Goal: Answer question/provide support: Share knowledge or assist other users

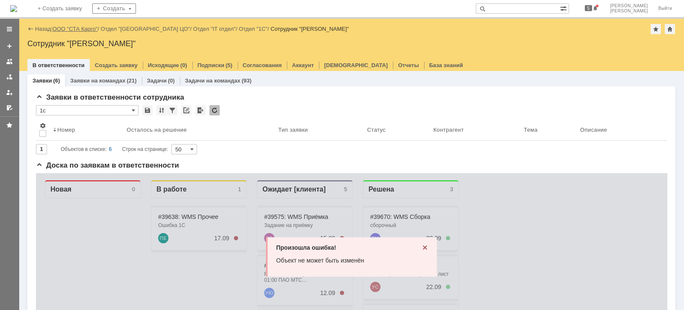
click at [91, 28] on link "ООО "СТА Карго"" at bounding box center [75, 29] width 45 height 6
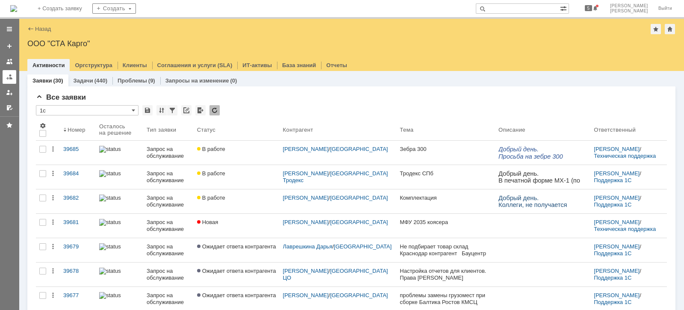
click at [7, 77] on div at bounding box center [9, 77] width 7 height 7
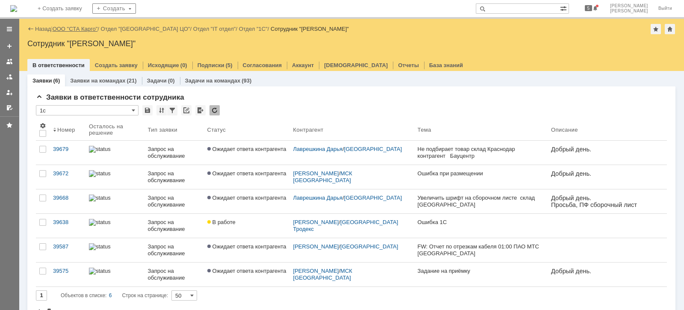
click at [92, 29] on link "ООО "СТА Карго"" at bounding box center [75, 29] width 45 height 6
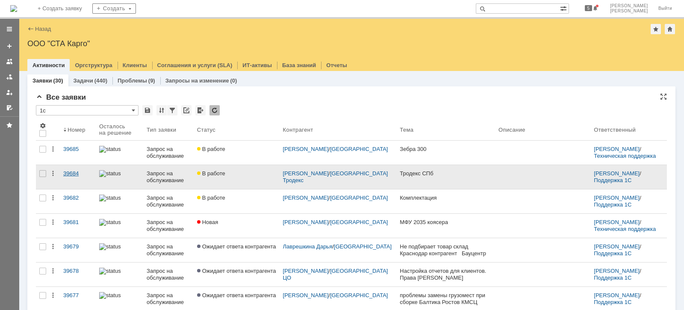
click at [81, 173] on div "39684" at bounding box center [77, 173] width 29 height 7
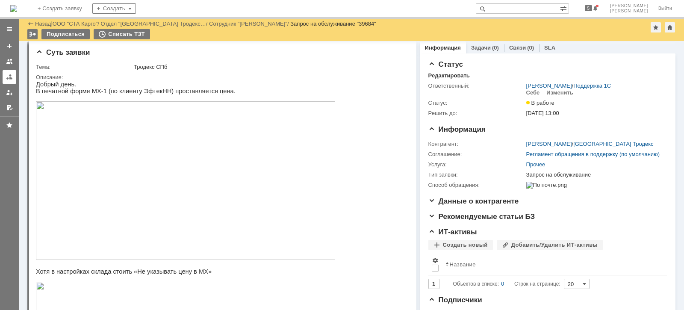
click at [7, 78] on div at bounding box center [9, 77] width 7 height 7
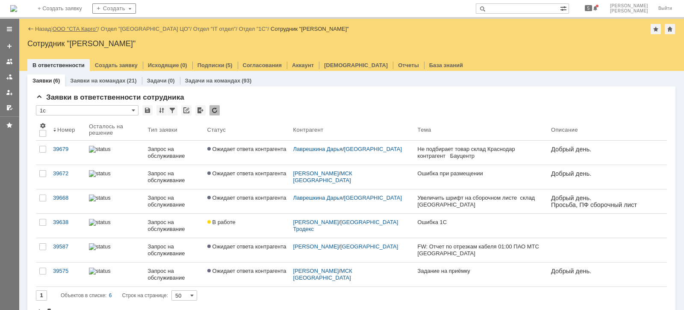
click at [85, 28] on link "ООО "СТА Карго"" at bounding box center [75, 29] width 45 height 6
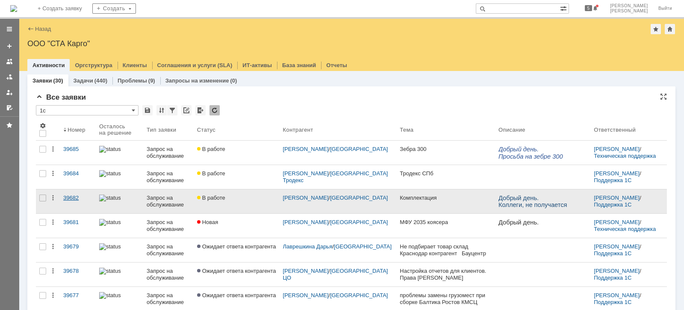
click at [72, 197] on div "39682" at bounding box center [77, 197] width 29 height 7
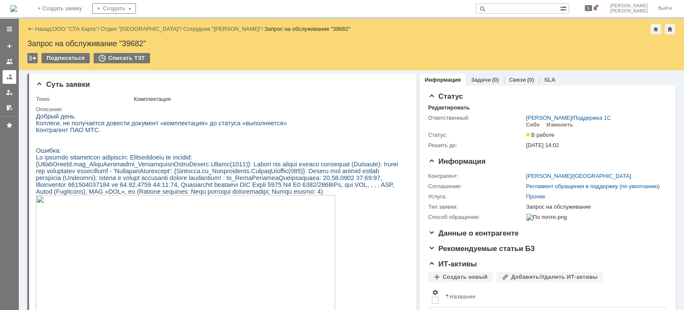
click at [10, 76] on div at bounding box center [9, 77] width 7 height 7
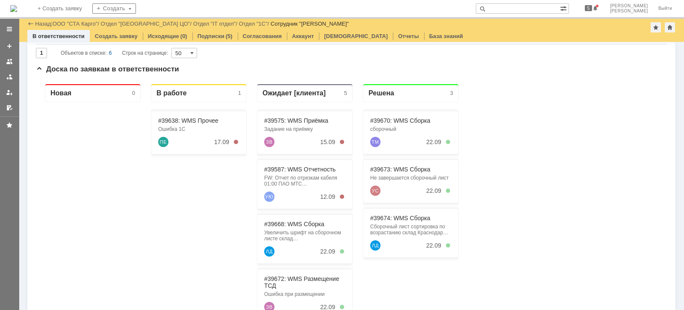
drag, startPoint x: 87, startPoint y: 22, endPoint x: 84, endPoint y: 26, distance: 5.5
click at [86, 22] on link "ООО "СТА Карго"" at bounding box center [75, 24] width 45 height 6
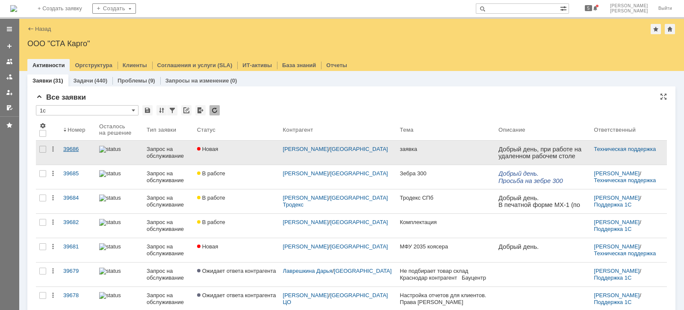
click at [62, 150] on link "39686" at bounding box center [78, 153] width 36 height 24
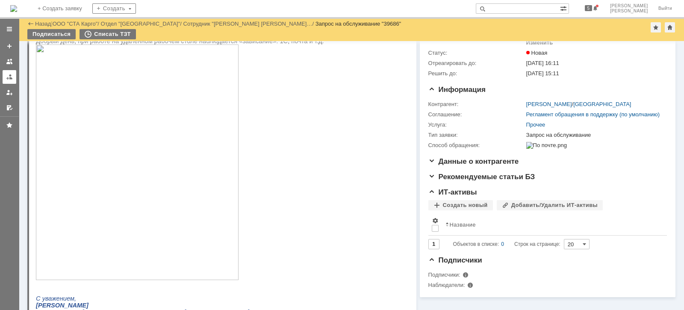
click at [6, 74] on div at bounding box center [9, 77] width 7 height 7
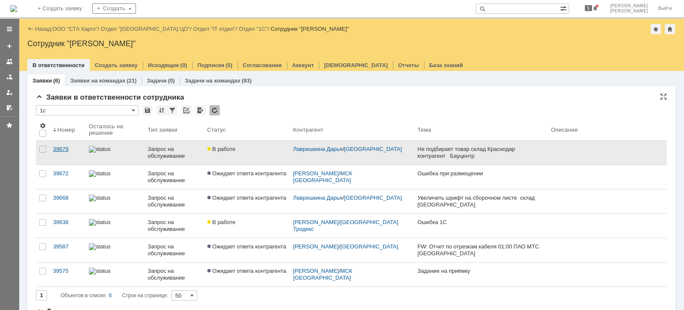
click at [53, 147] on div "39679" at bounding box center [67, 149] width 29 height 7
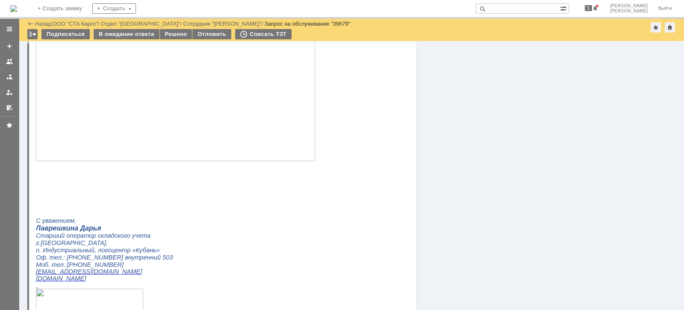
scroll to position [748, 0]
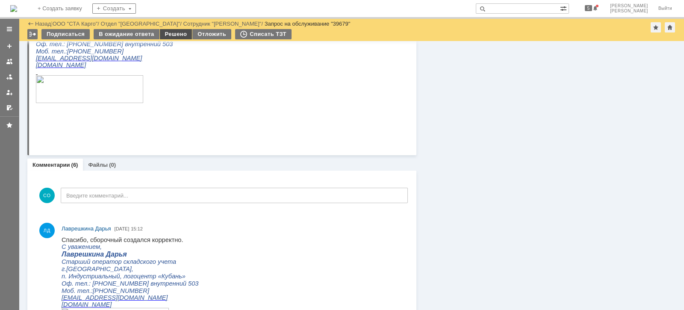
click at [181, 34] on div "Решено" at bounding box center [176, 34] width 32 height 10
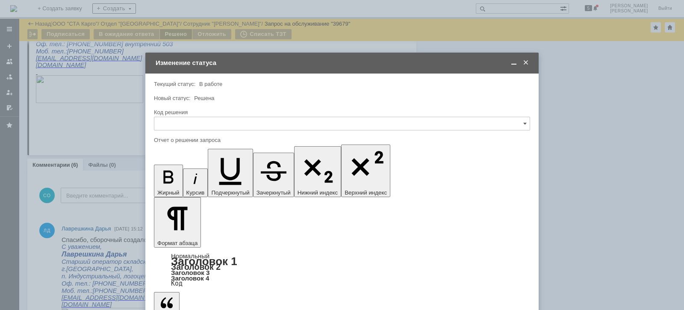
scroll to position [0, 0]
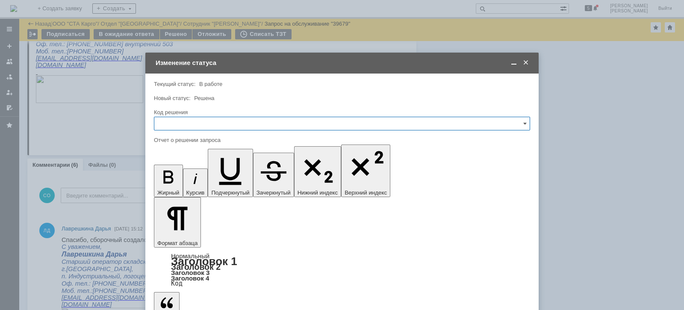
click at [225, 124] on input "text" at bounding box center [342, 124] width 376 height 14
click at [200, 236] on span "Решено" at bounding box center [341, 238] width 365 height 7
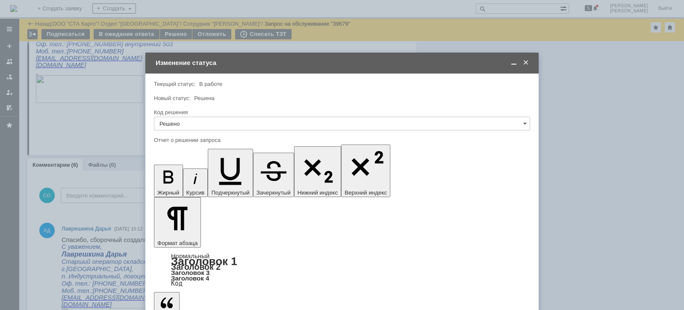
type input "Решено"
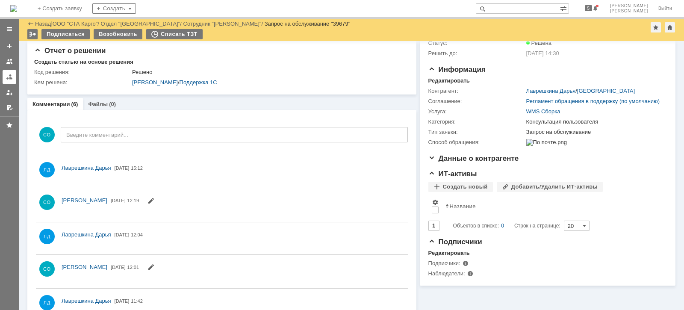
scroll to position [54, 0]
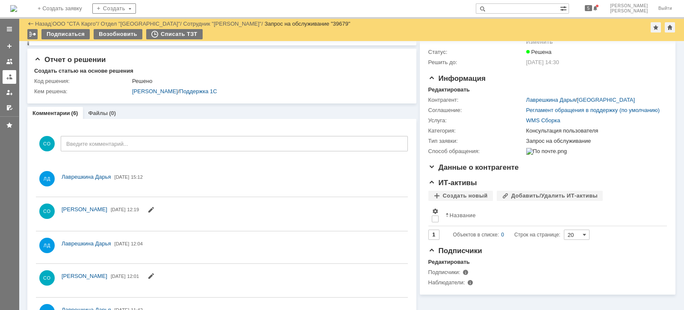
click at [8, 78] on div at bounding box center [9, 77] width 7 height 7
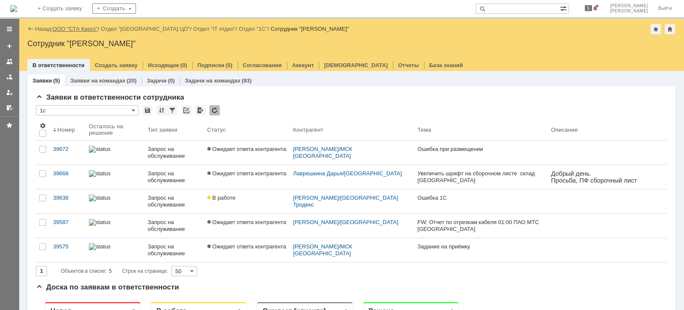
click at [92, 29] on link "ООО "СТА Карго"" at bounding box center [75, 29] width 45 height 6
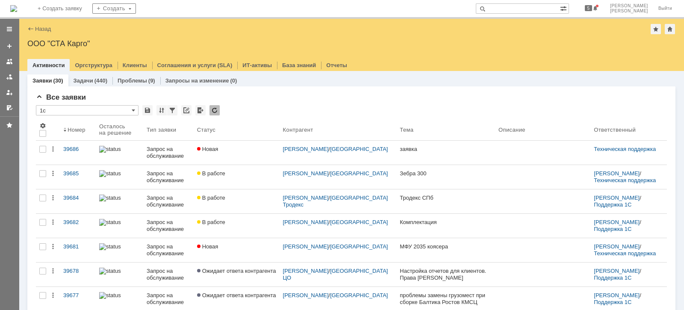
click at [71, 146] on div "39686" at bounding box center [77, 149] width 29 height 7
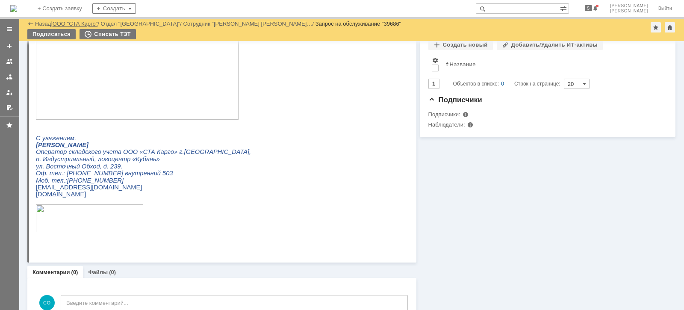
click at [91, 21] on link "ООО "СТА Карго"" at bounding box center [75, 24] width 45 height 6
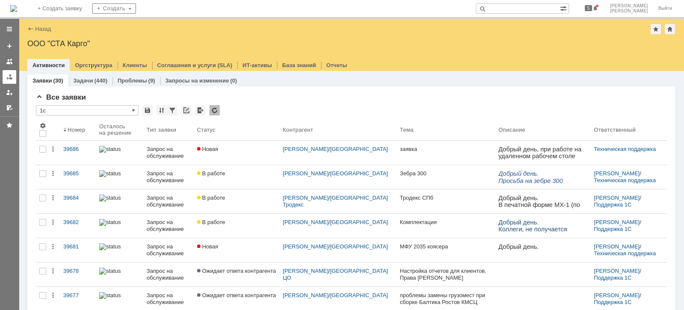
click at [13, 79] on link at bounding box center [10, 77] width 14 height 14
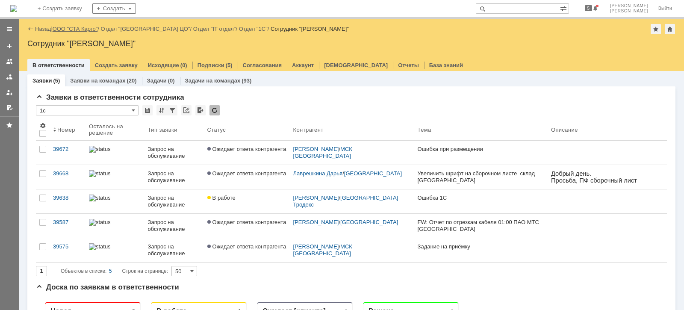
click at [80, 27] on link "ООО "СТА Карго"" at bounding box center [75, 29] width 45 height 6
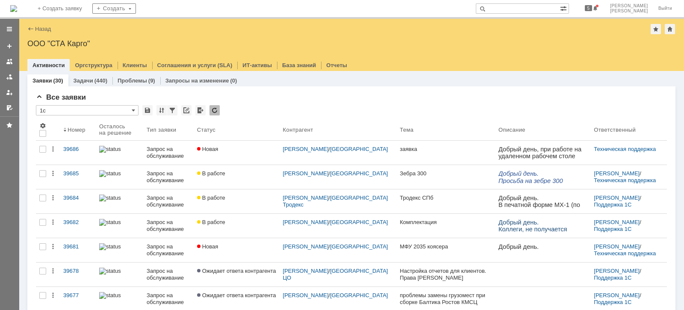
click at [6, 75] on div at bounding box center [9, 77] width 7 height 7
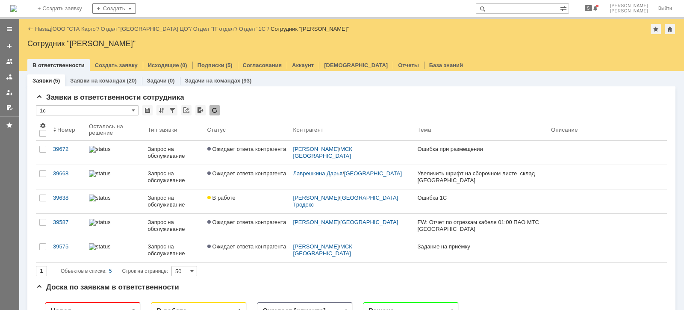
click at [73, 32] on div "Назад | ООО "СТА Карго" / Отдел "[GEOGRAPHIC_DATA] ЦО" / Отдел "IT отдел" / Отд…" at bounding box center [351, 29] width 648 height 10
click at [74, 29] on link "ООО "СТА Карго"" at bounding box center [75, 29] width 45 height 6
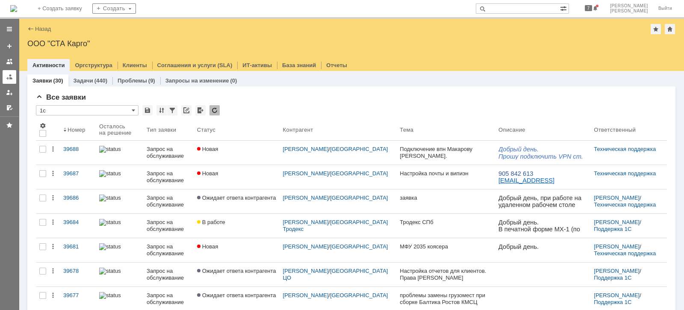
click at [6, 79] on div at bounding box center [9, 77] width 7 height 7
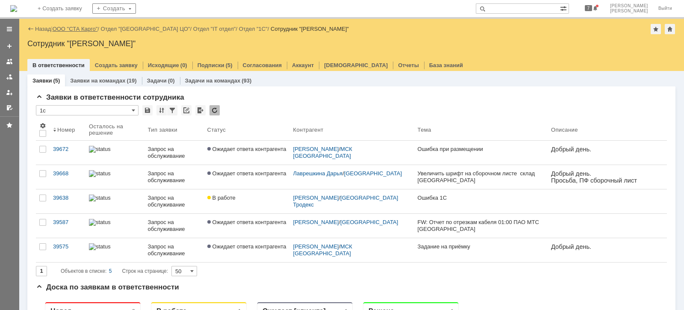
click at [82, 31] on link "ООО "СТА Карго"" at bounding box center [75, 29] width 45 height 6
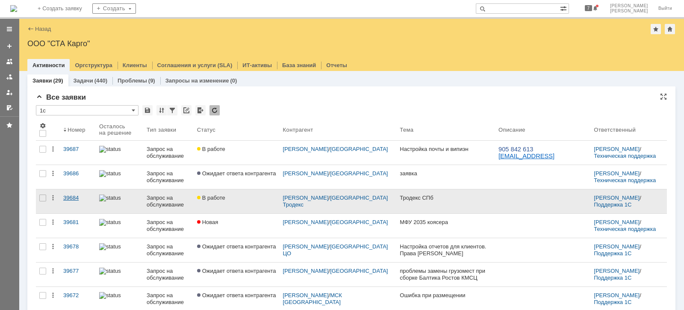
click at [73, 199] on div "39684" at bounding box center [77, 197] width 29 height 7
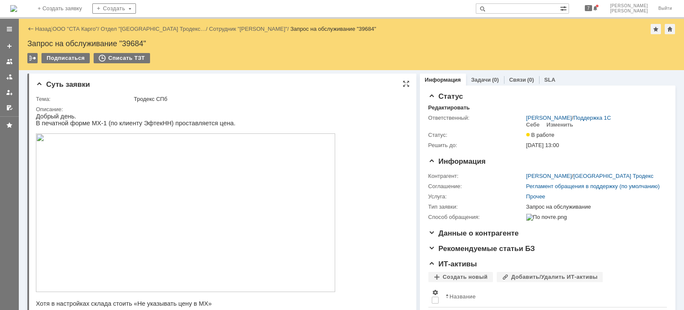
click at [127, 188] on img at bounding box center [185, 212] width 299 height 159
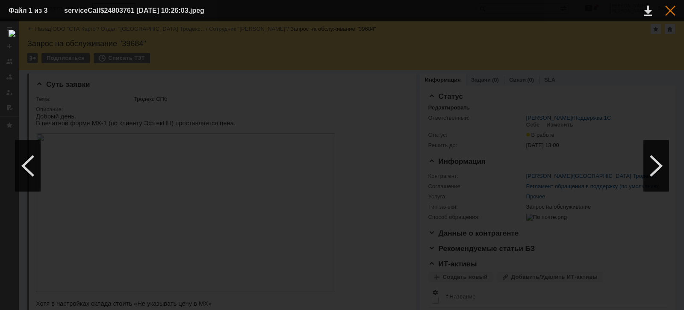
click at [670, 9] on div at bounding box center [670, 11] width 10 height 10
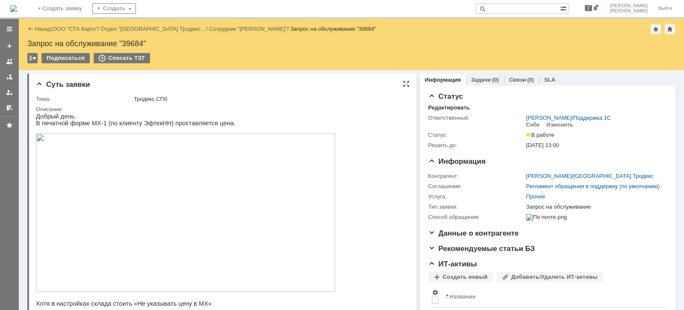
click at [224, 207] on img at bounding box center [185, 212] width 299 height 159
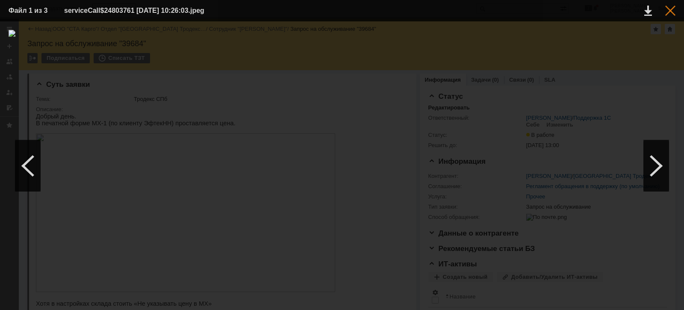
click at [667, 15] on div at bounding box center [670, 11] width 10 height 10
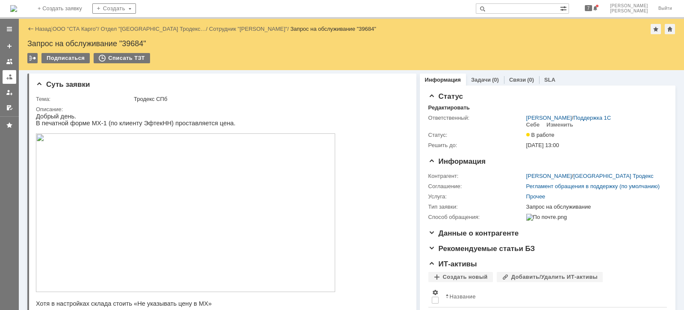
click at [9, 76] on div at bounding box center [9, 77] width 7 height 7
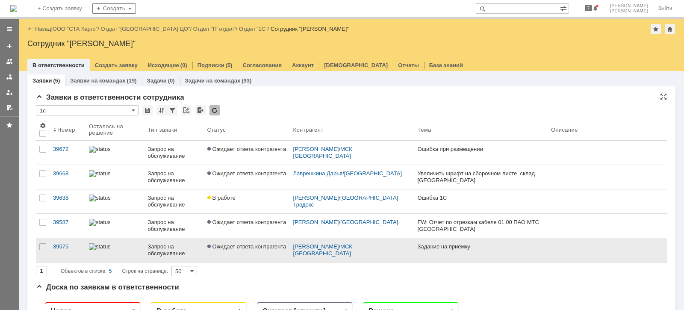
click at [63, 246] on div "39575" at bounding box center [67, 246] width 29 height 7
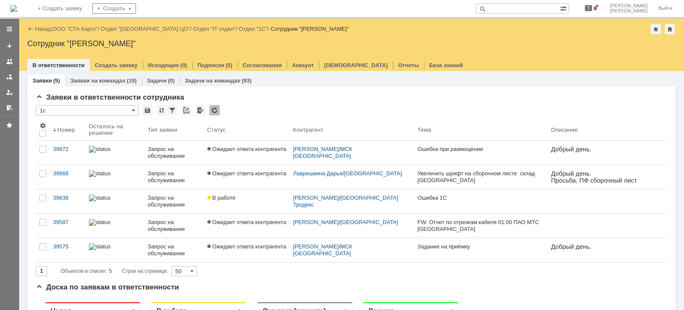
click at [70, 223] on div "39587" at bounding box center [67, 222] width 29 height 7
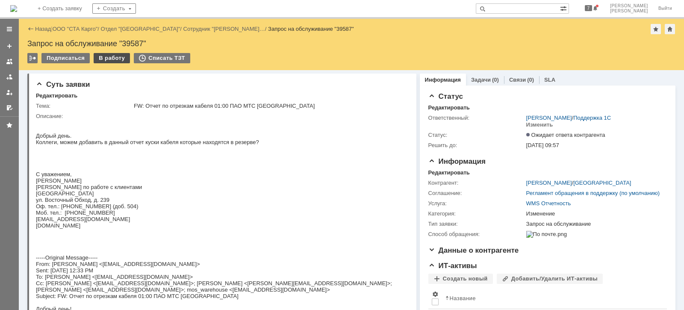
click at [98, 57] on div "В работу" at bounding box center [112, 58] width 36 height 10
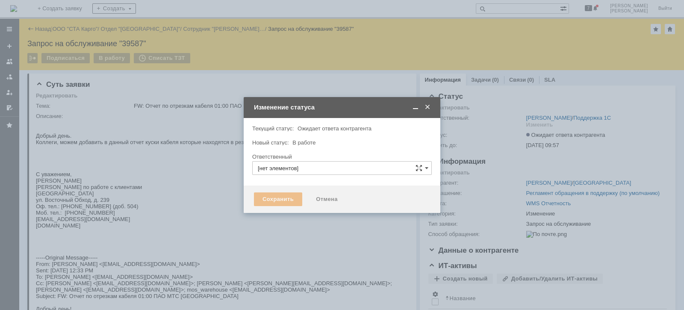
type input "[PERSON_NAME]"
type input "Изменение"
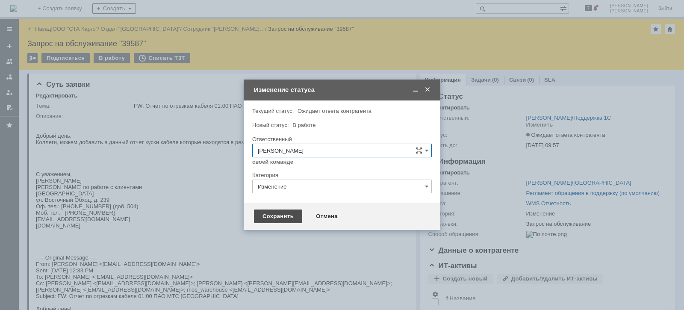
click at [259, 216] on div "Сохранить" at bounding box center [278, 216] width 48 height 14
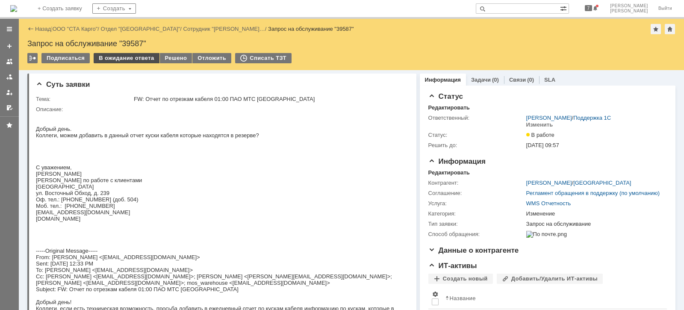
click at [126, 58] on div "В ожидание ответа" at bounding box center [126, 58] width 65 height 10
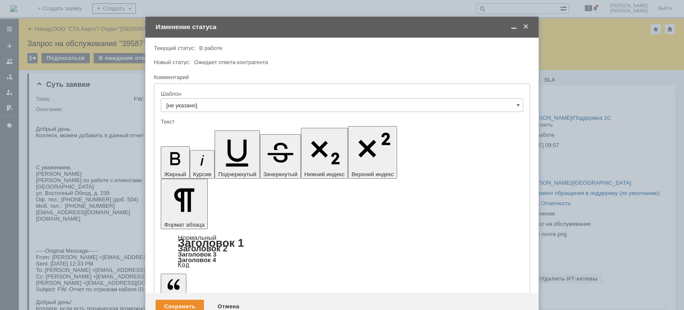
drag, startPoint x: 180, startPoint y: 280, endPoint x: 165, endPoint y: 224, distance: 58.5
click at [166, 226] on div "Внимание! Текущий статус: В работе В работе Новый статус: Ожидает ответа контра…" at bounding box center [341, 179] width 393 height 283
click at [170, 300] on div "Сохранить" at bounding box center [180, 307] width 48 height 14
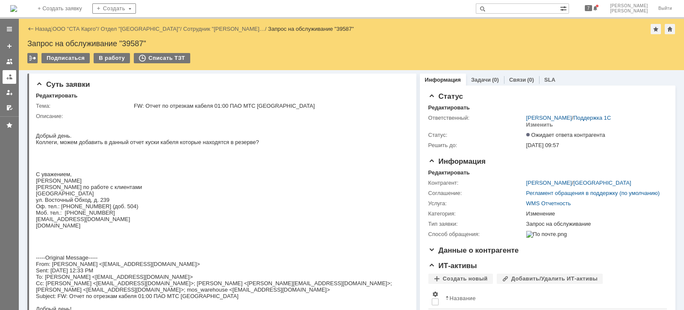
click at [6, 80] on link at bounding box center [10, 77] width 14 height 14
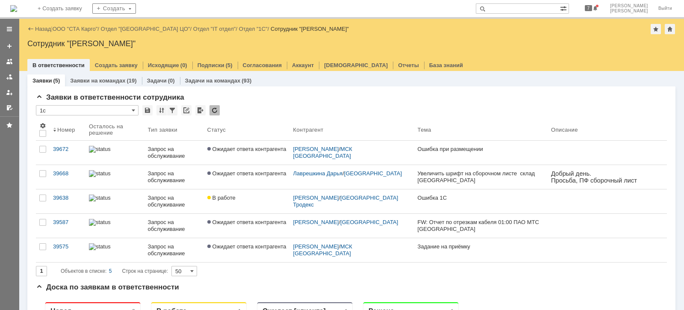
drag, startPoint x: 86, startPoint y: 28, endPoint x: 85, endPoint y: 36, distance: 8.6
click at [85, 28] on link "ООО "СТА Карго"" at bounding box center [75, 29] width 45 height 6
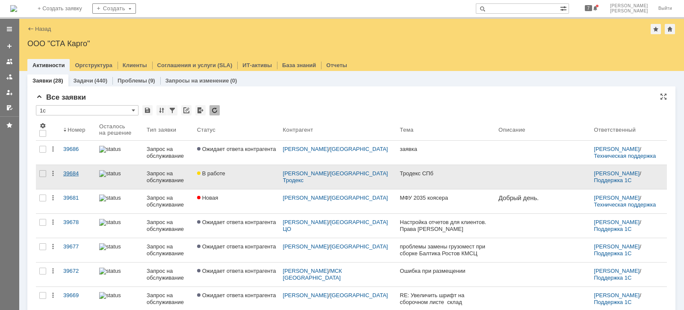
click at [74, 171] on div "39684" at bounding box center [77, 173] width 29 height 7
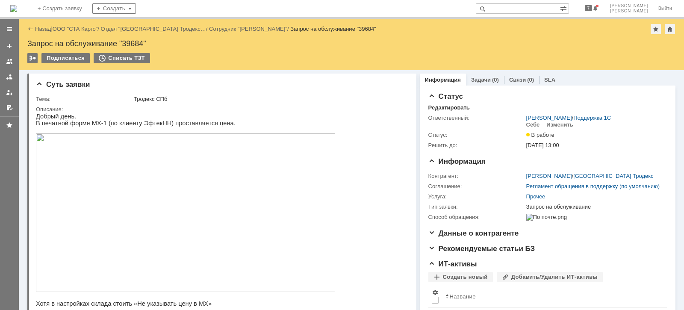
click at [177, 192] on img at bounding box center [185, 212] width 299 height 159
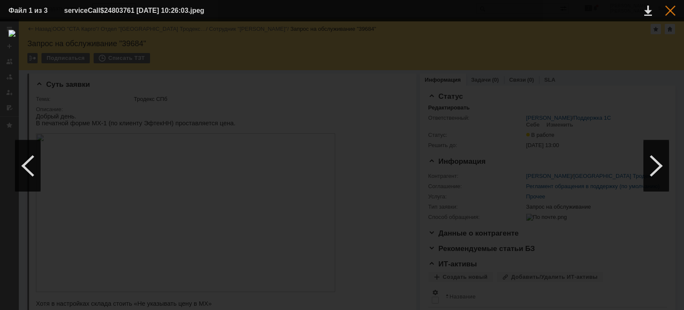
click at [671, 11] on div at bounding box center [670, 11] width 10 height 10
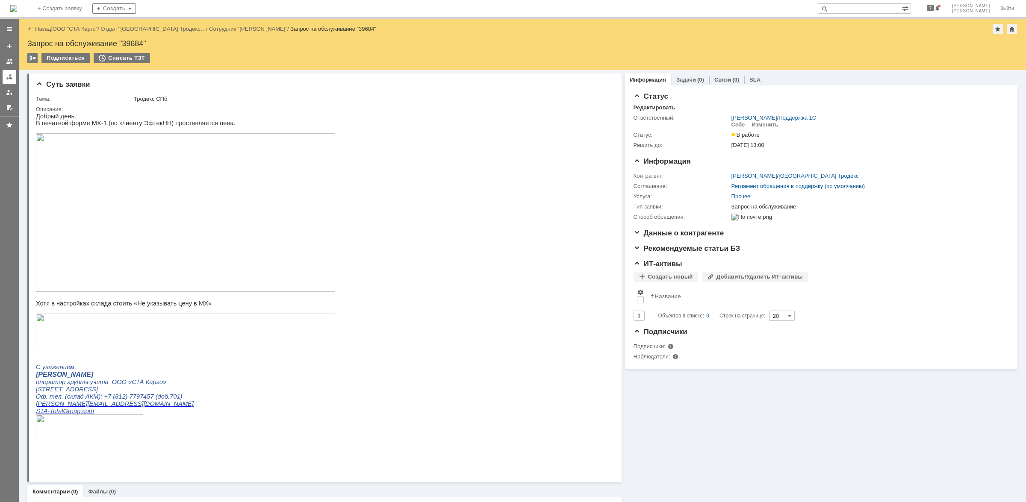
click at [4, 80] on link at bounding box center [10, 77] width 14 height 14
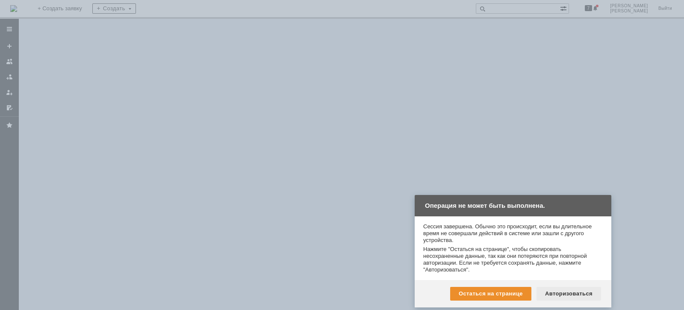
click at [556, 297] on div "Авторизоваться" at bounding box center [568, 294] width 65 height 14
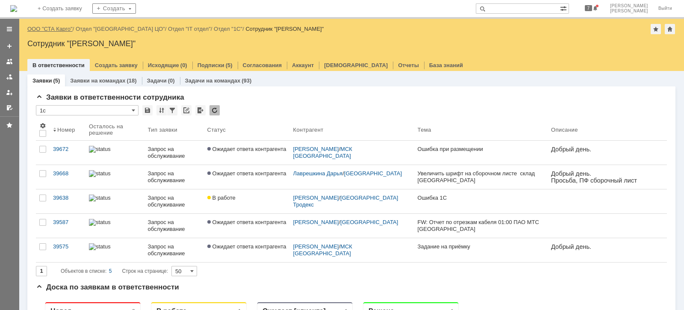
click at [62, 30] on link "ООО "СТА Карго"" at bounding box center [49, 29] width 45 height 6
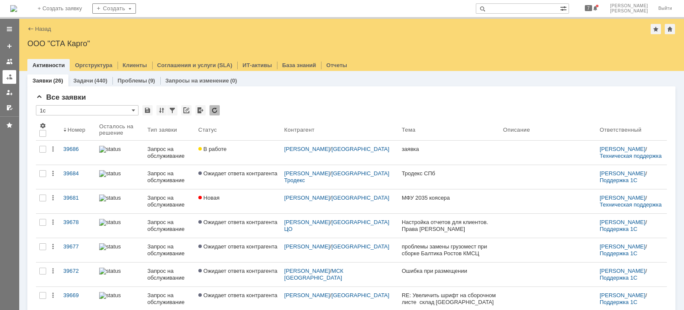
click at [8, 74] on div at bounding box center [9, 77] width 7 height 7
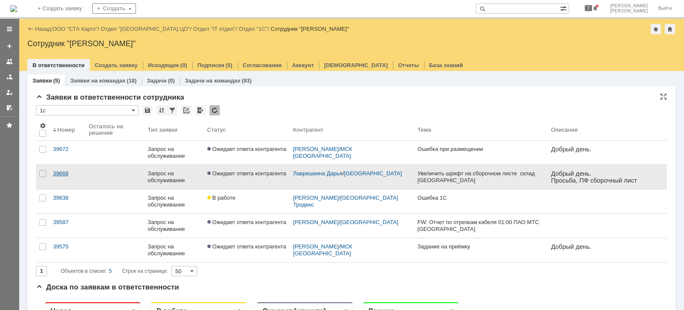
click at [62, 170] on div "39668" at bounding box center [67, 173] width 29 height 7
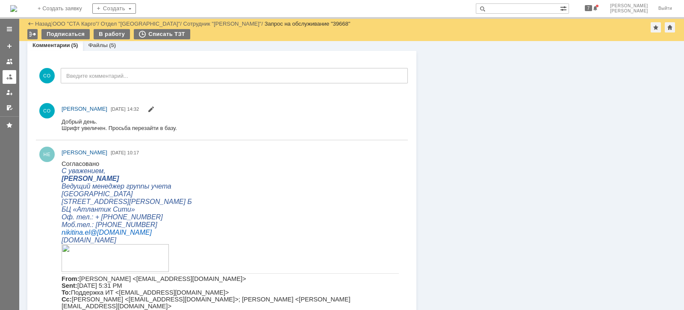
click at [12, 74] on div at bounding box center [9, 77] width 7 height 7
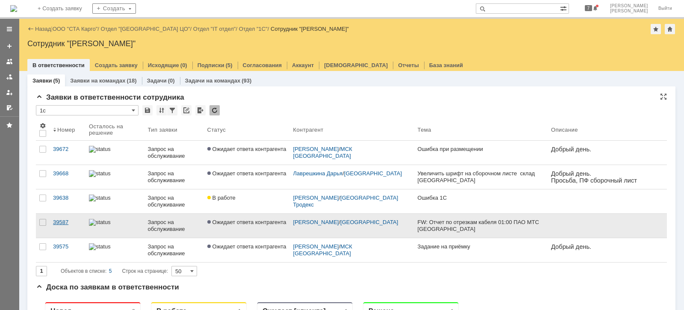
click at [59, 222] on div "39587" at bounding box center [67, 222] width 29 height 7
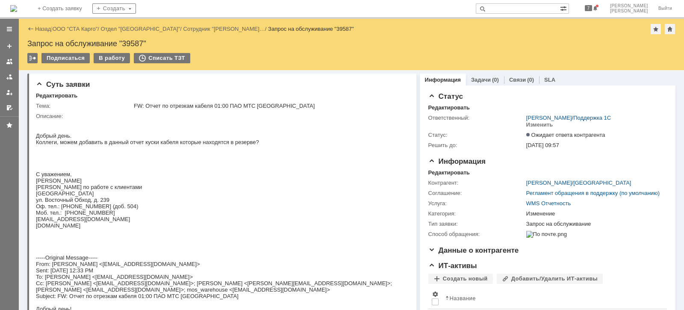
click at [130, 38] on div "Назад | ООО "СТА Карго" / Отдел "Краснодар" / Сотрудник "Урсатий Юлия Геннад… /…" at bounding box center [351, 44] width 665 height 51
copy div "39587"
click at [99, 58] on div "В работу" at bounding box center [112, 58] width 36 height 10
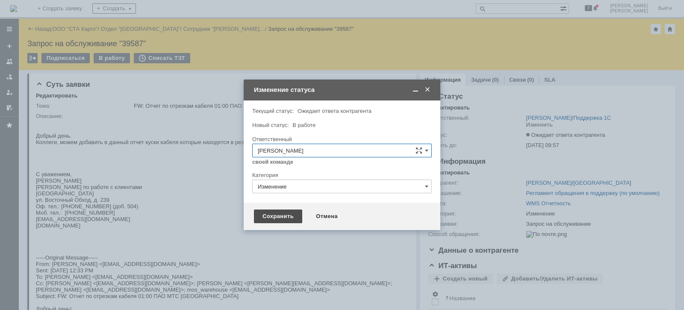
click at [271, 214] on div "Сохранить" at bounding box center [278, 216] width 48 height 14
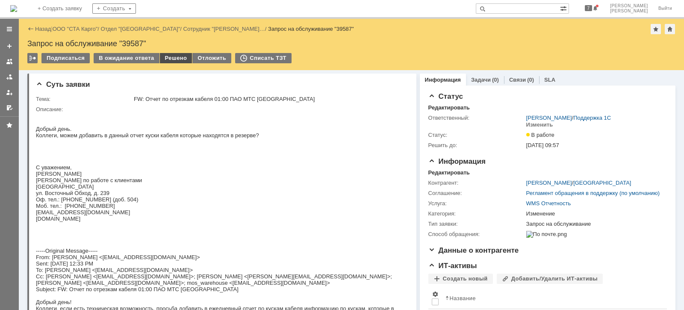
click at [167, 53] on div "Решено" at bounding box center [176, 58] width 32 height 10
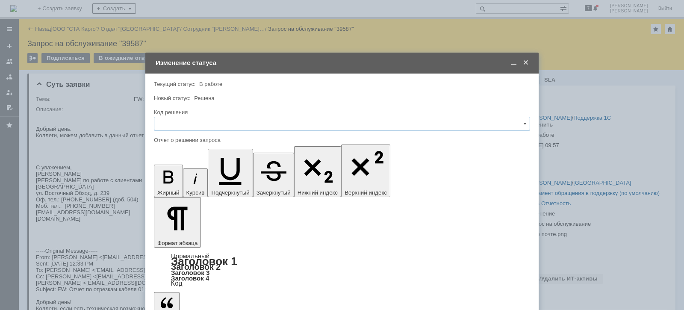
click at [216, 123] on input "text" at bounding box center [342, 124] width 376 height 14
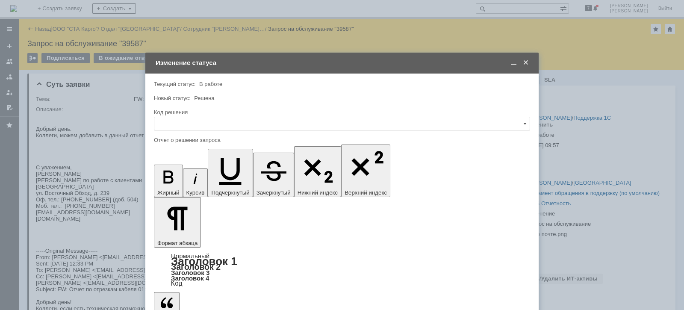
click at [188, 234] on div "Решено" at bounding box center [341, 238] width 375 height 14
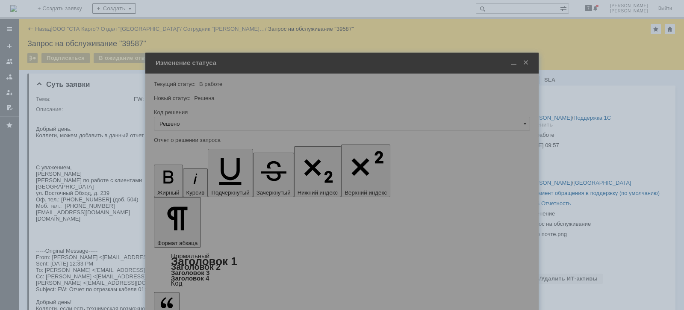
type input "Решено"
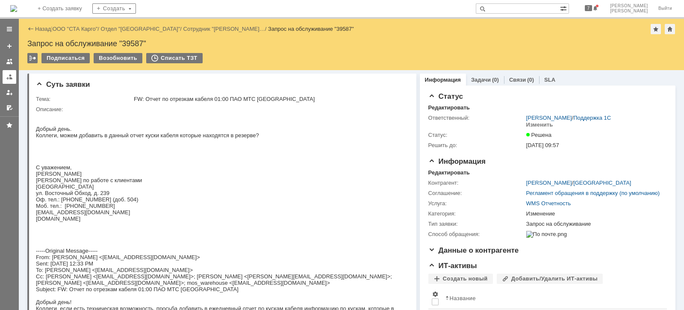
click at [6, 75] on div at bounding box center [9, 77] width 7 height 7
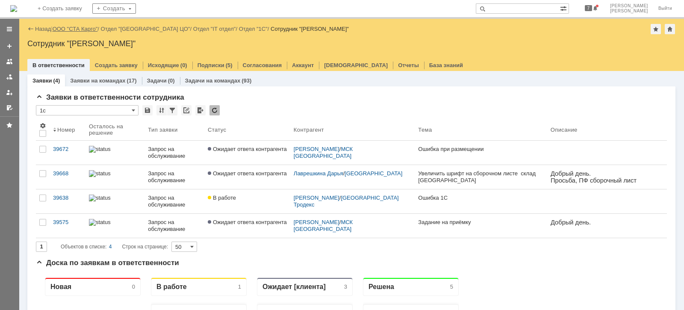
click at [85, 29] on link "ООО "СТА Карго"" at bounding box center [75, 29] width 45 height 6
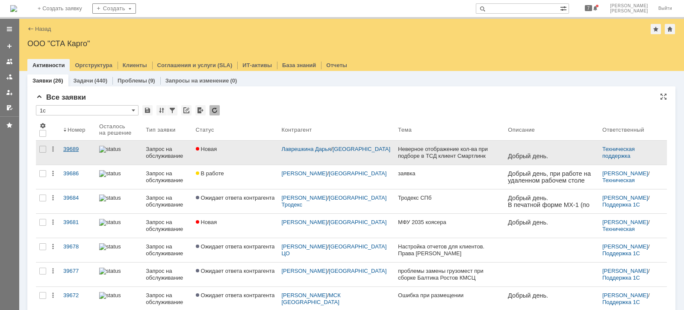
click at [74, 150] on div "39689" at bounding box center [77, 149] width 29 height 7
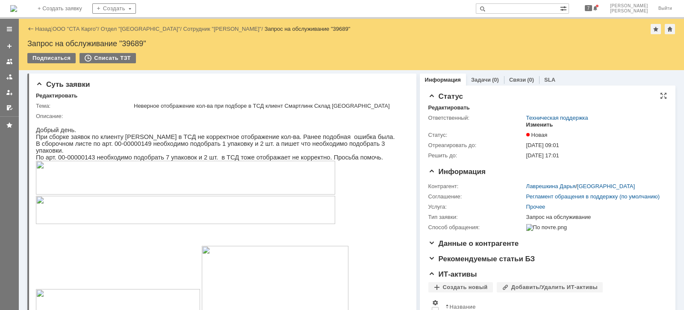
click at [536, 125] on div "Изменить" at bounding box center [539, 124] width 27 height 7
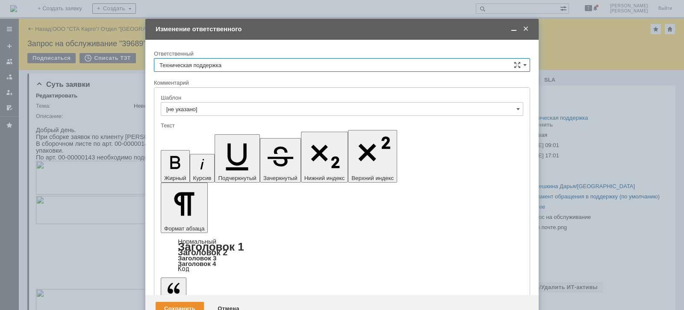
click at [230, 66] on input "Техническая поддержка" at bounding box center [342, 65] width 376 height 14
click at [209, 107] on span "[PERSON_NAME]" at bounding box center [341, 109] width 365 height 7
type input "[PERSON_NAME]"
click at [181, 302] on div "Сохранить" at bounding box center [180, 309] width 48 height 14
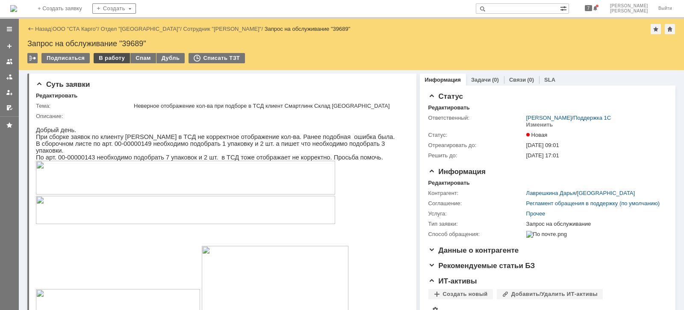
click at [105, 60] on div "В работу" at bounding box center [112, 58] width 36 height 10
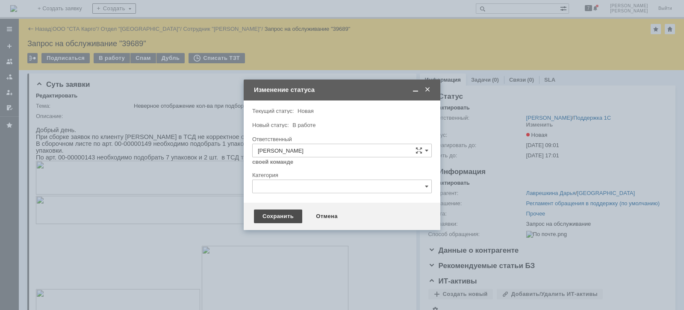
click at [278, 214] on div "Сохранить" at bounding box center [278, 216] width 48 height 14
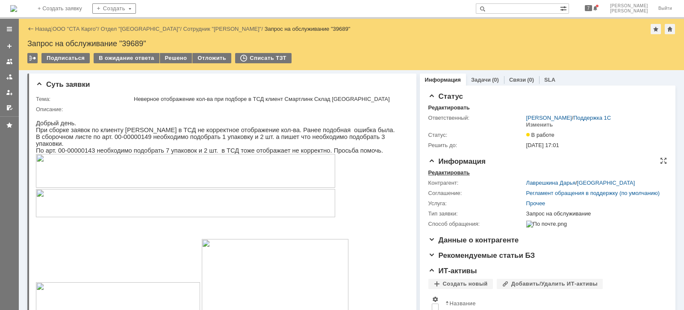
click at [440, 172] on div "Редактировать" at bounding box center [448, 172] width 41 height 7
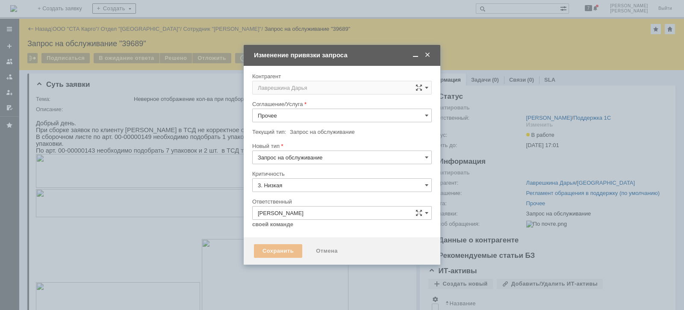
type input "[не указано]"
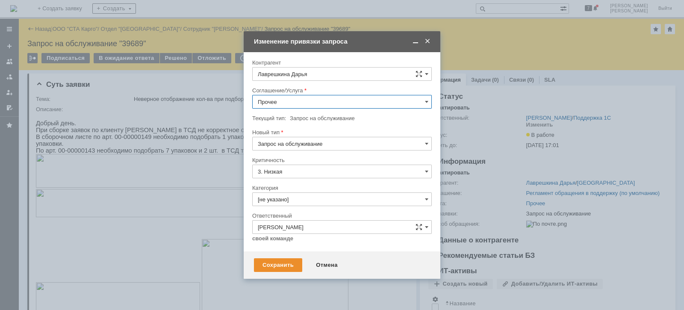
click at [306, 101] on input "Прочее" at bounding box center [342, 102] width 180 height 14
click at [312, 181] on span "WMS Сборка ТСД" at bounding box center [342, 182] width 168 height 7
type input "WMS Сборка ТСД"
click at [297, 170] on input "3. Низкая" at bounding box center [342, 172] width 180 height 14
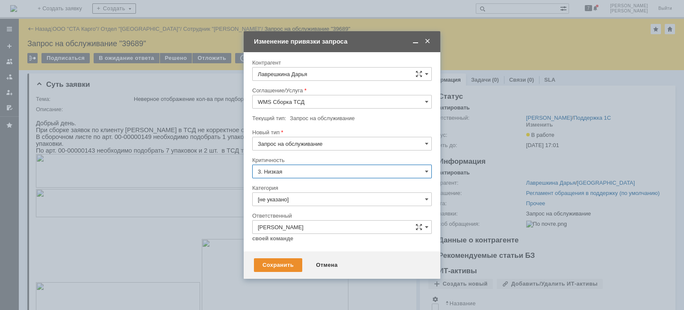
click at [306, 158] on div "Критичность" at bounding box center [341, 160] width 178 height 6
type input "3. Низкая"
click at [301, 198] on input "[не указано]" at bounding box center [342, 199] width 180 height 14
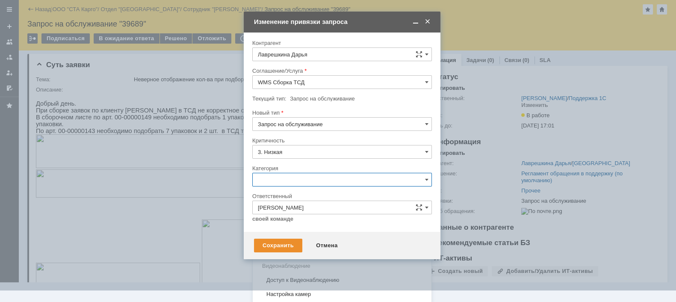
click at [283, 248] on span "Ошибка" at bounding box center [342, 251] width 168 height 7
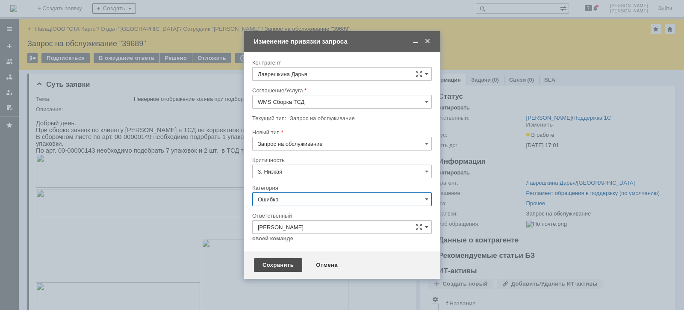
click at [280, 265] on div "Сохранить" at bounding box center [278, 265] width 48 height 14
type input "Ошибка"
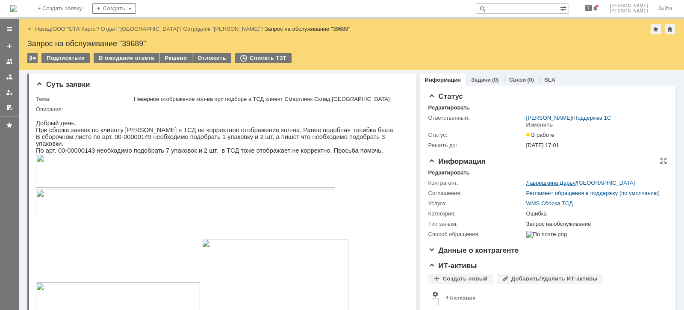
click at [537, 180] on link "Лаврешкина Дарья" at bounding box center [551, 183] width 50 height 6
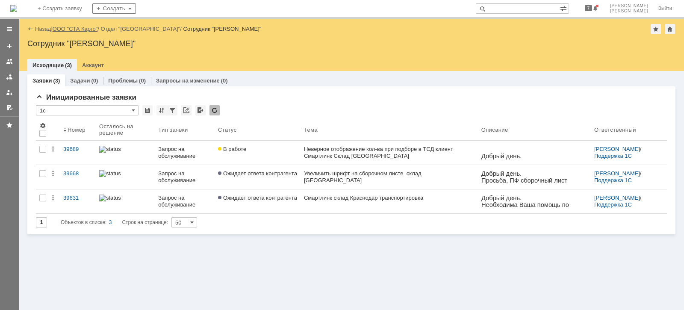
click at [72, 26] on link "ООО "СТА Карго"" at bounding box center [75, 29] width 45 height 6
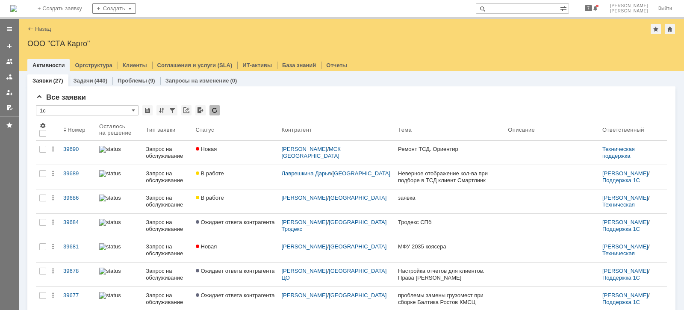
click at [521, 11] on input "text" at bounding box center [518, 8] width 84 height 10
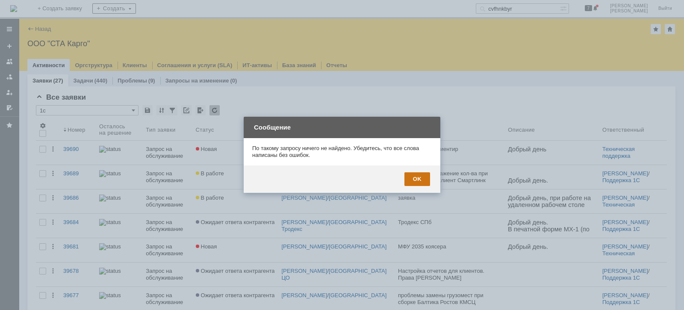
click at [415, 175] on div "OK" at bounding box center [417, 179] width 26 height 14
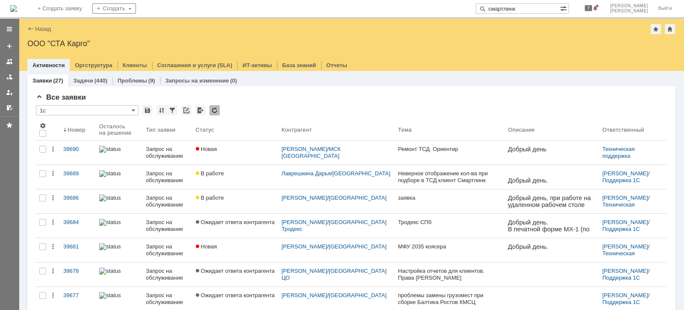
type input "смартлинк"
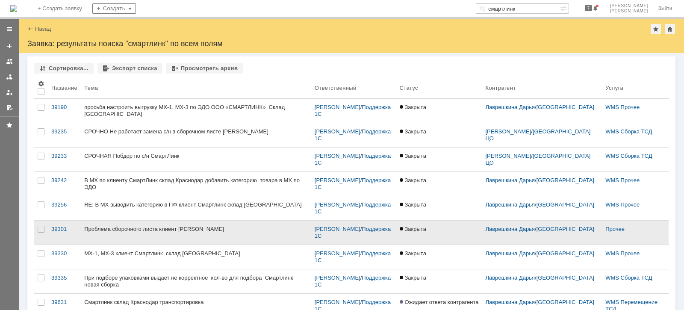
click at [216, 226] on div "Проблема сборочного листа клиент Смартлинк" at bounding box center [196, 229] width 224 height 7
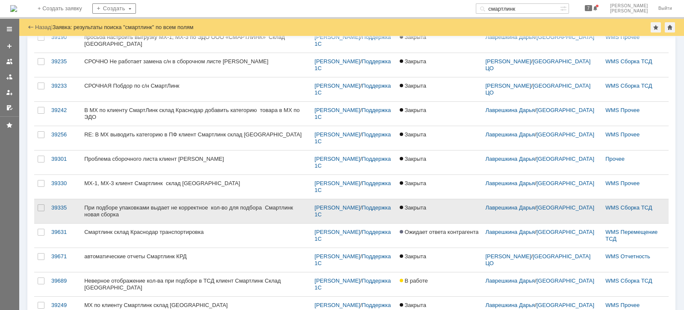
click at [165, 204] on div "При подборе упаковками выдает не корректное кол-во для подбора Смартлинк новая …" at bounding box center [196, 211] width 224 height 14
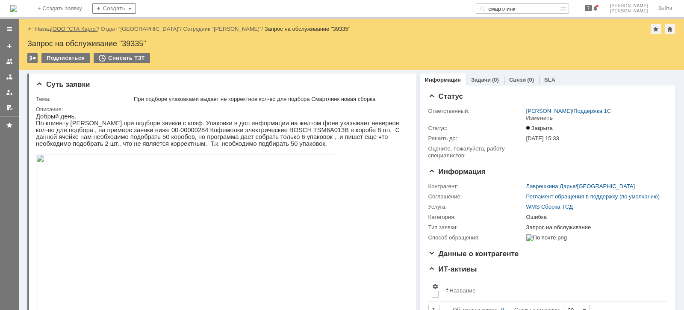
click at [68, 30] on link "ООО "СТА Карго"" at bounding box center [75, 29] width 45 height 6
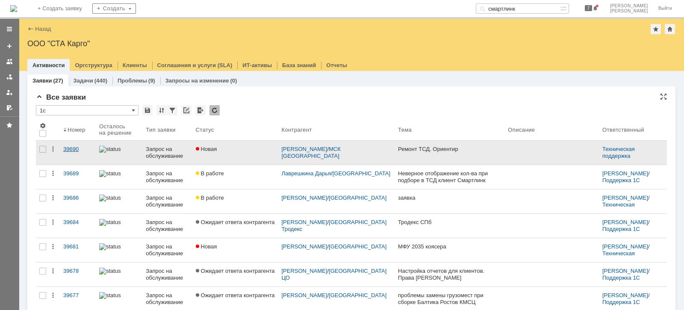
click at [78, 149] on div "39690" at bounding box center [77, 149] width 29 height 7
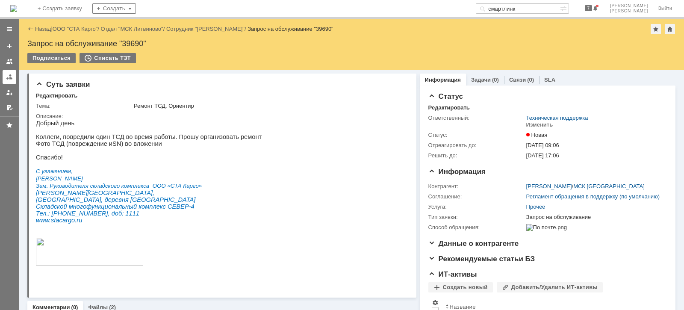
drag, startPoint x: 6, startPoint y: 77, endPoint x: 46, endPoint y: 116, distance: 55.6
click at [7, 78] on div at bounding box center [9, 77] width 7 height 7
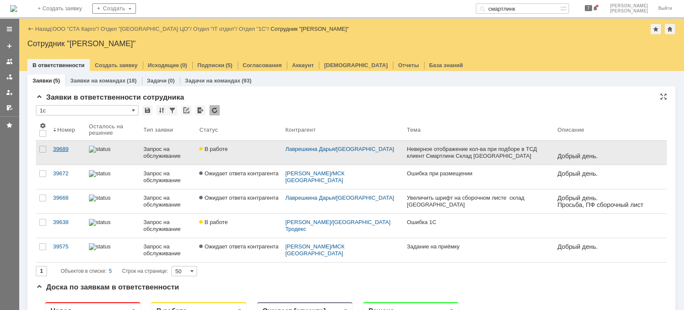
click at [62, 152] on link "39689" at bounding box center [68, 153] width 36 height 24
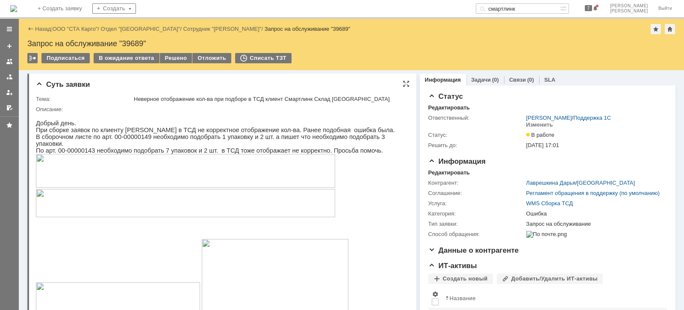
click at [56, 178] on img at bounding box center [185, 171] width 299 height 34
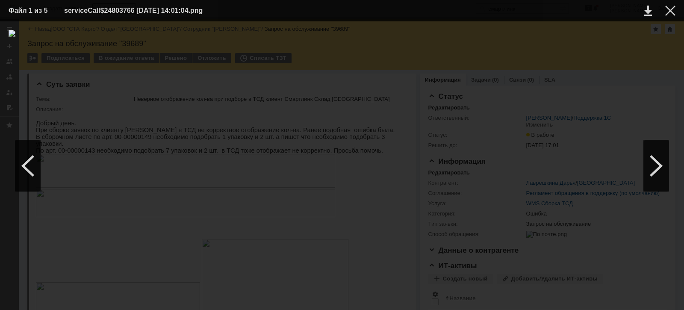
drag, startPoint x: 673, startPoint y: 13, endPoint x: 626, endPoint y: 45, distance: 56.9
click at [673, 13] on div at bounding box center [670, 11] width 10 height 10
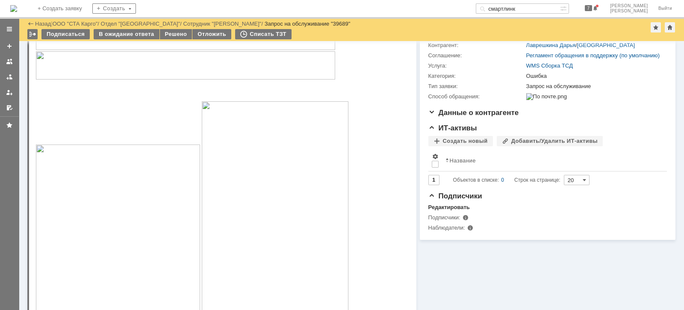
scroll to position [213, 0]
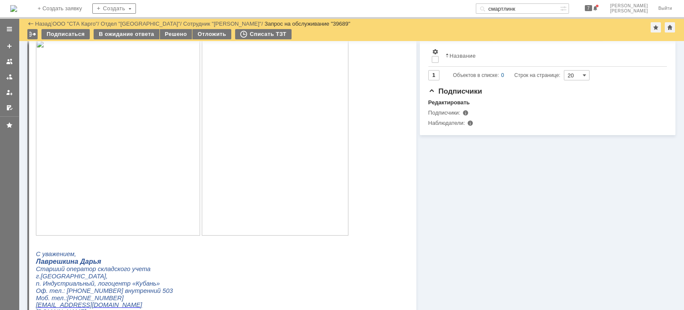
click at [147, 146] on img at bounding box center [118, 138] width 164 height 196
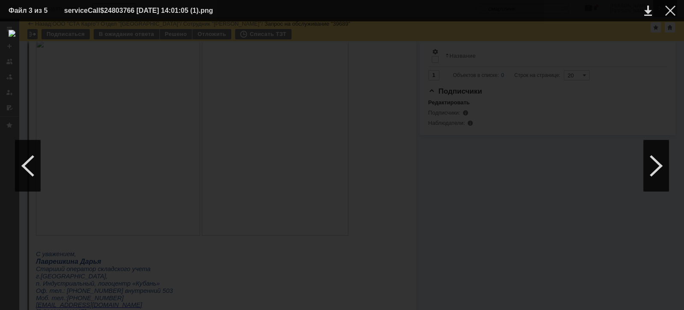
click at [674, 10] on div at bounding box center [670, 11] width 10 height 10
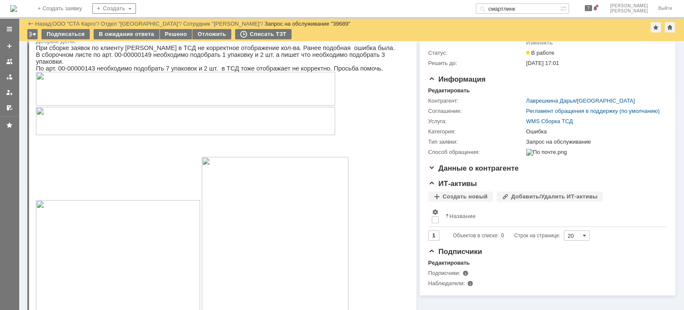
scroll to position [0, 0]
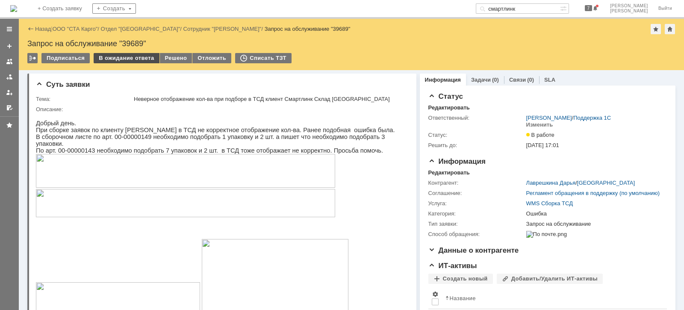
click at [121, 60] on div "В ожидание ответа" at bounding box center [126, 58] width 65 height 10
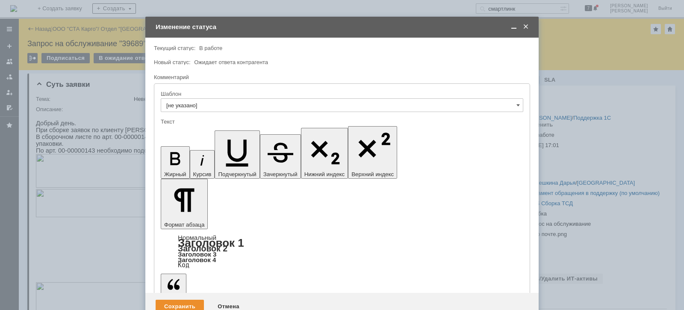
click at [182, 300] on div "Сохранить" at bounding box center [180, 307] width 48 height 14
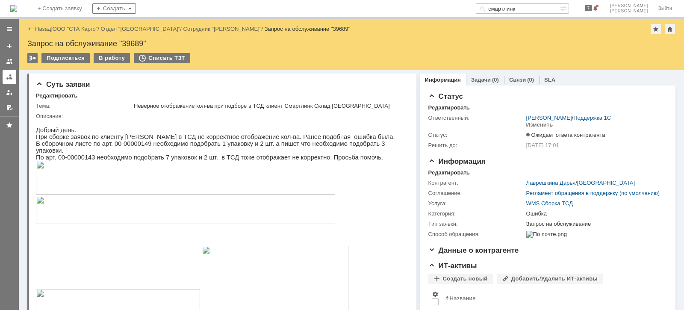
click at [12, 78] on div at bounding box center [9, 77] width 7 height 7
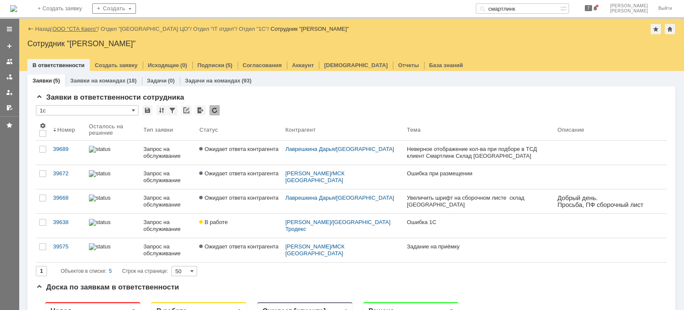
click at [76, 29] on link "ООО "СТА Карго"" at bounding box center [75, 29] width 45 height 6
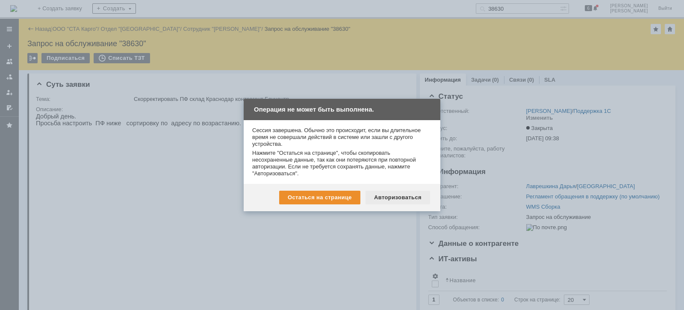
click at [397, 195] on div "Авторизоваться" at bounding box center [397, 198] width 65 height 14
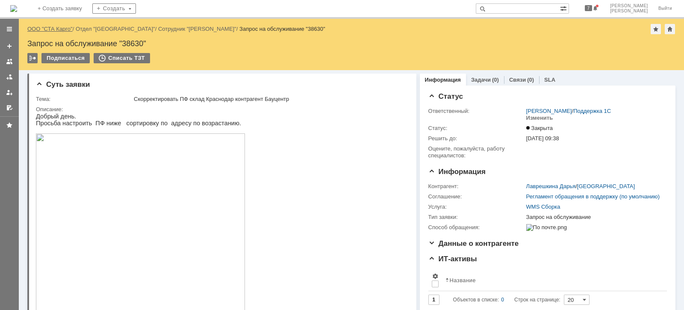
click at [68, 26] on link "ООО "СТА Карго"" at bounding box center [49, 29] width 45 height 6
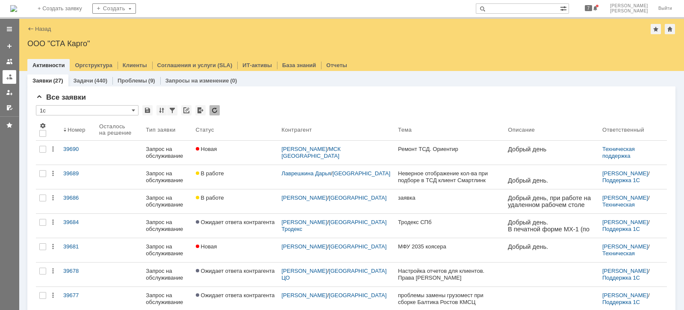
click at [12, 79] on div at bounding box center [9, 77] width 7 height 7
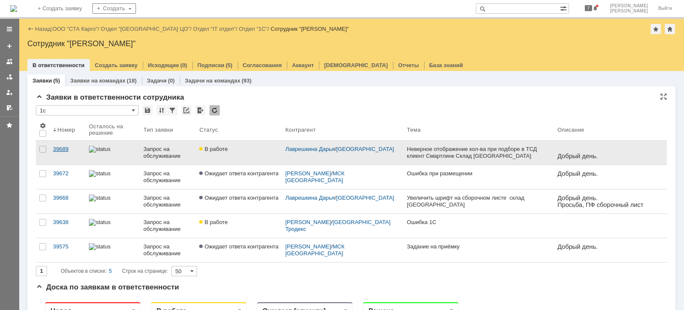
click at [62, 150] on div "39689" at bounding box center [67, 149] width 29 height 7
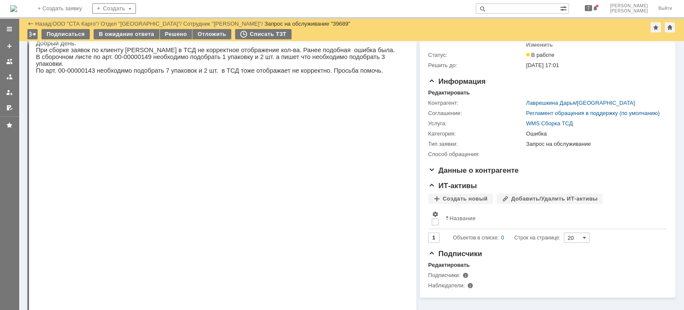
scroll to position [106, 0]
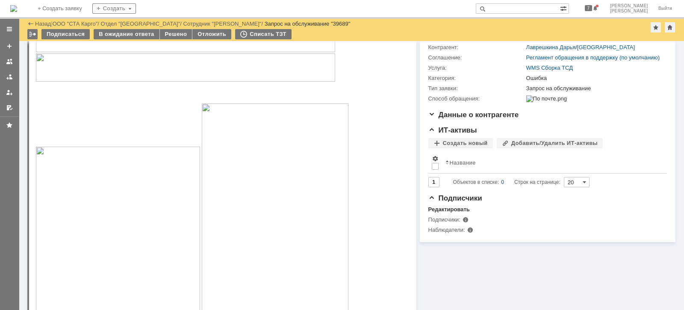
click at [153, 245] on img at bounding box center [118, 245] width 164 height 196
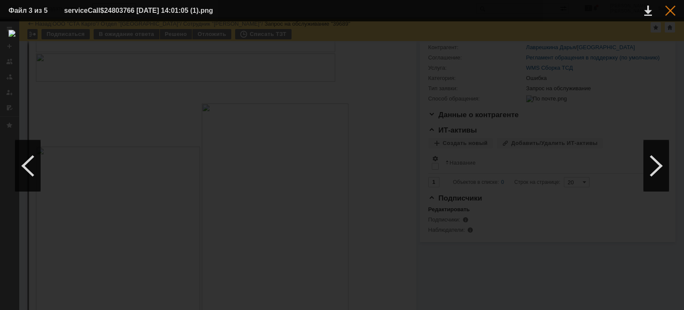
click at [674, 10] on div at bounding box center [670, 11] width 10 height 10
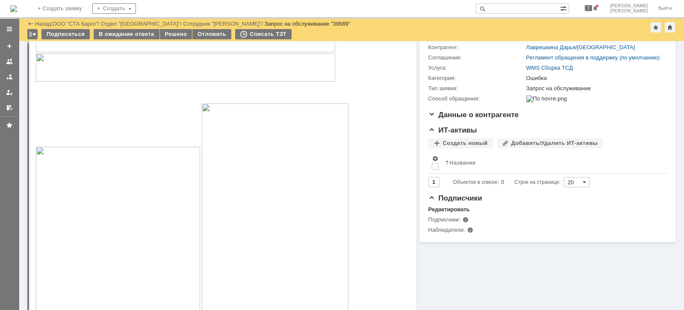
click at [238, 200] on img at bounding box center [275, 222] width 147 height 239
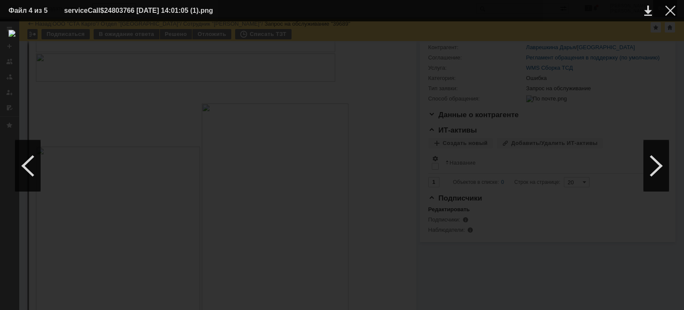
click at [666, 10] on div at bounding box center [670, 11] width 10 height 10
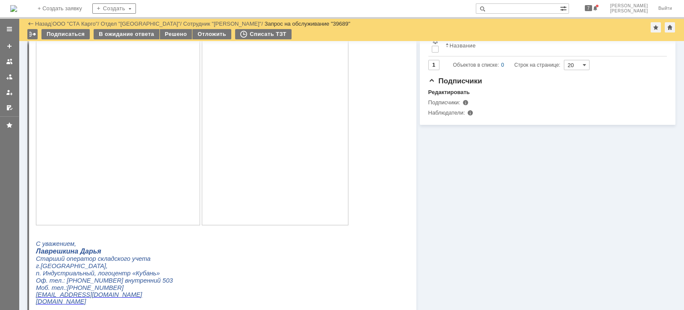
scroll to position [200, 0]
